Goal: Task Accomplishment & Management: Use online tool/utility

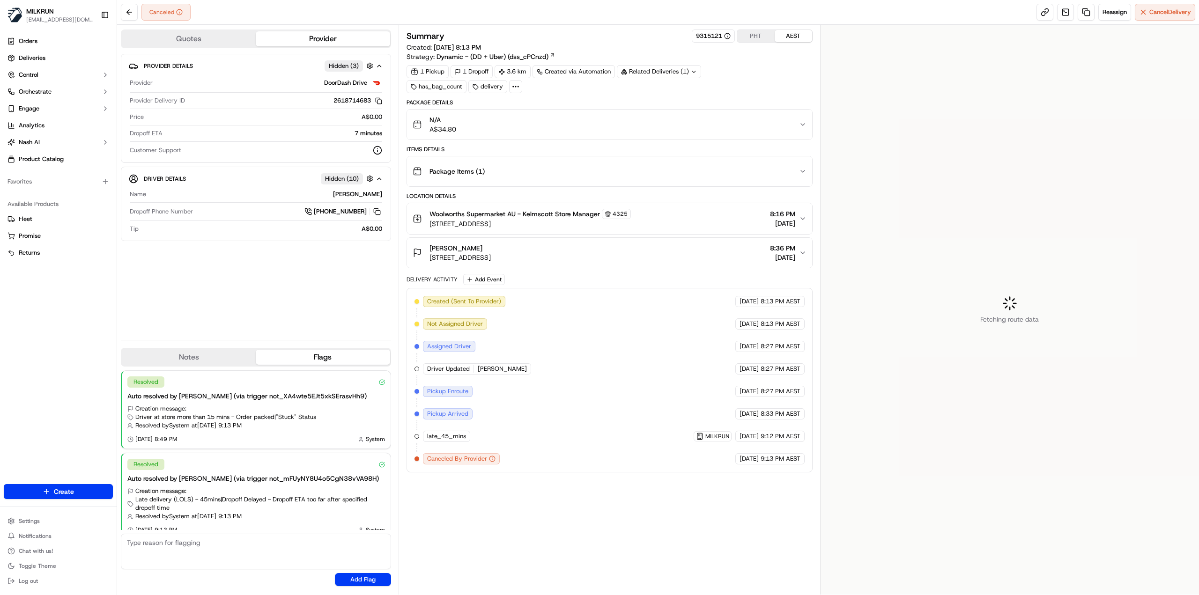
scroll to position [8, 0]
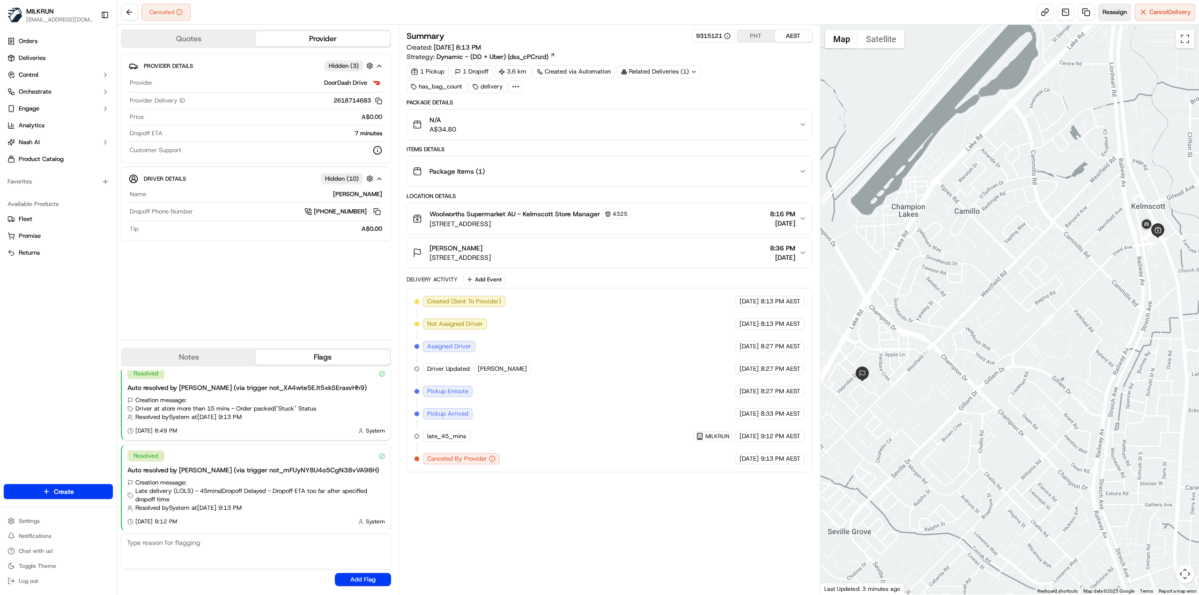
click at [1112, 14] on span "Reassign" at bounding box center [1115, 12] width 24 height 8
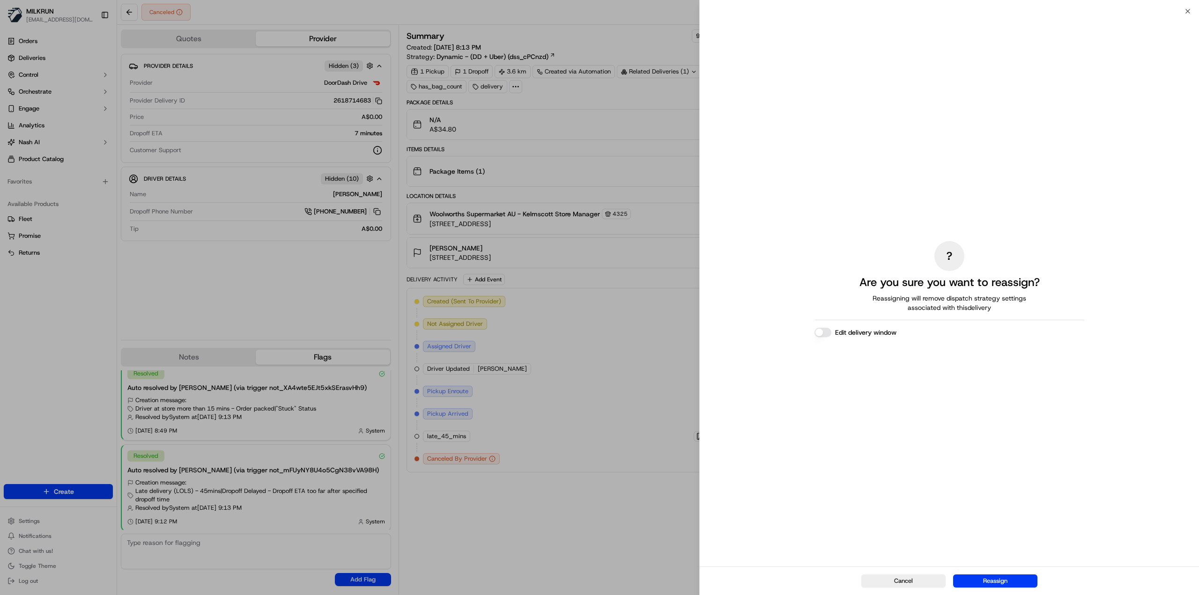
click at [1011, 582] on button "Reassign" at bounding box center [995, 581] width 84 height 13
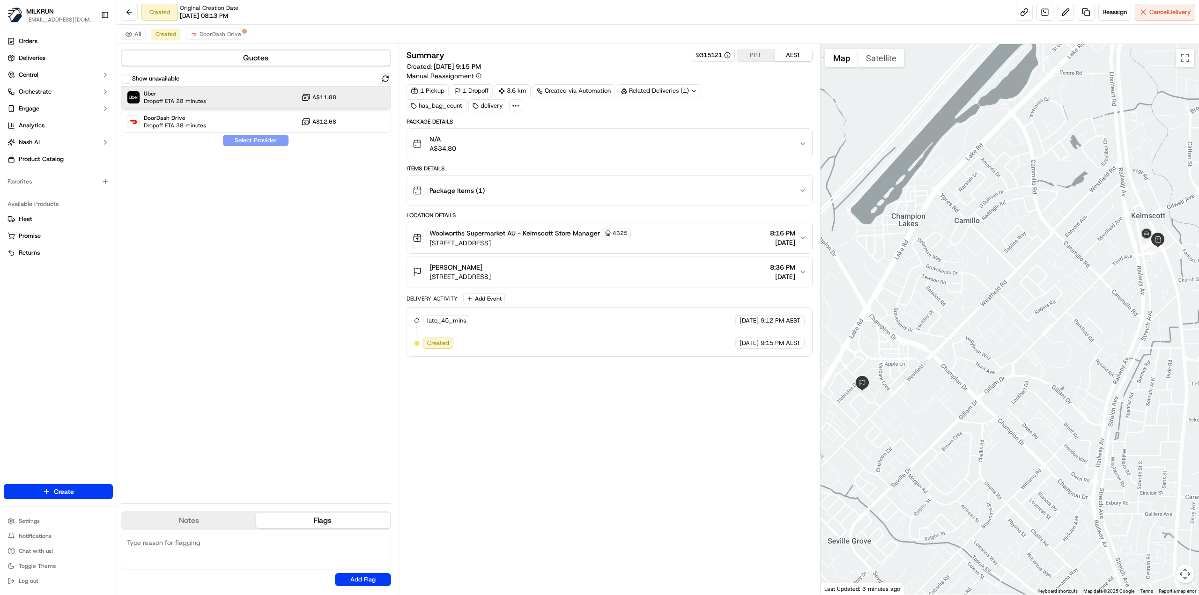
click at [246, 100] on div "Uber Dropoff ETA 28 minutes A$11.88" at bounding box center [256, 97] width 270 height 22
click at [256, 139] on button "Assign Provider" at bounding box center [256, 140] width 67 height 11
